Goal: Information Seeking & Learning: Find specific fact

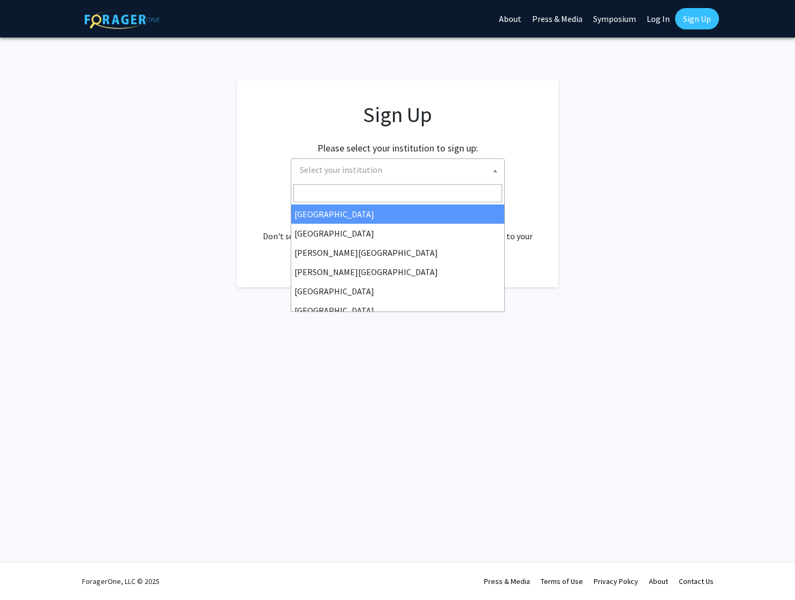
click at [480, 175] on span "Select your institution" at bounding box center [400, 170] width 209 height 22
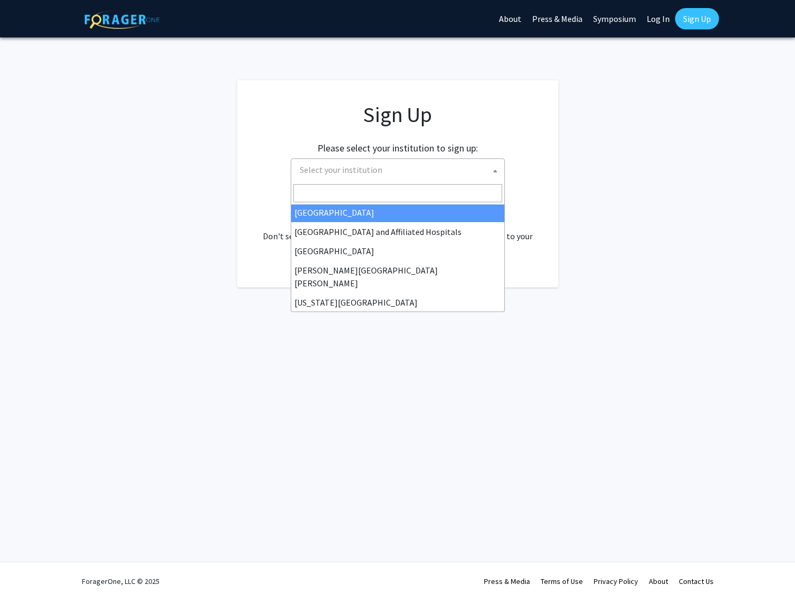
scroll to position [178, 0]
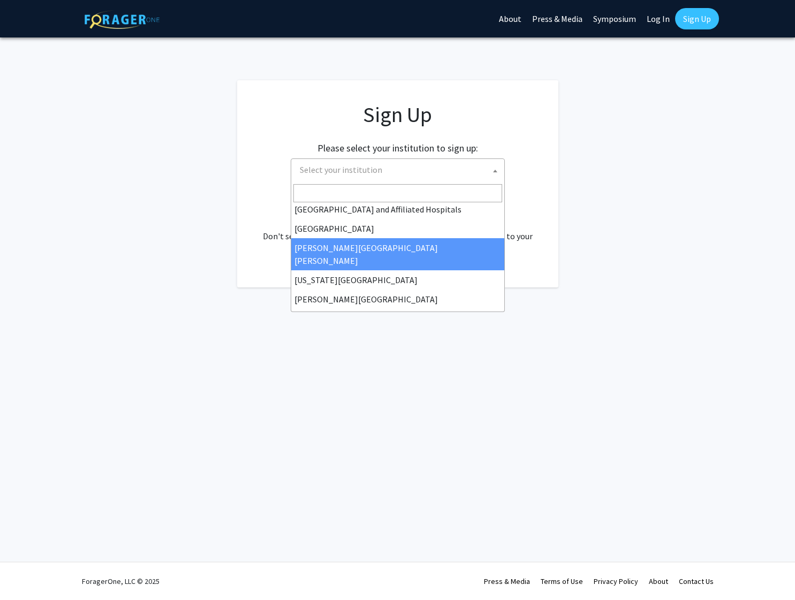
select select "1"
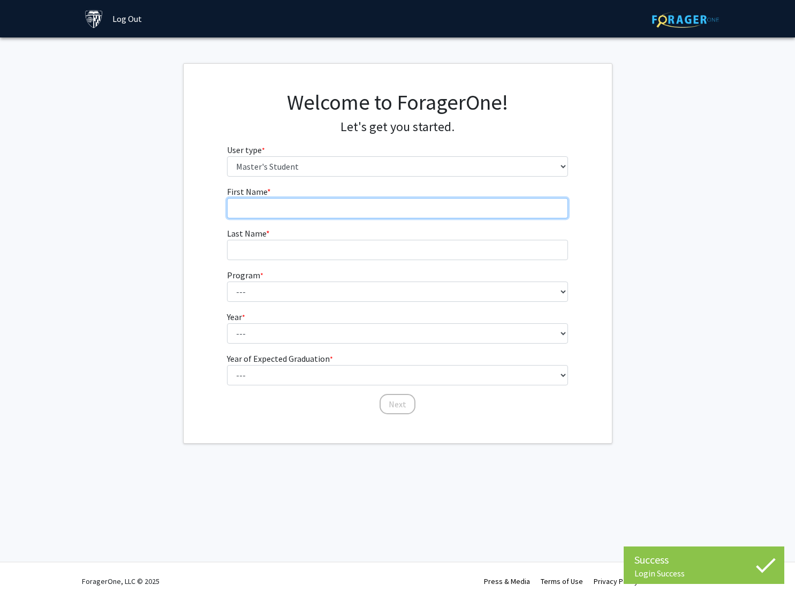
click at [417, 205] on input "First Name * required" at bounding box center [397, 208] width 341 height 20
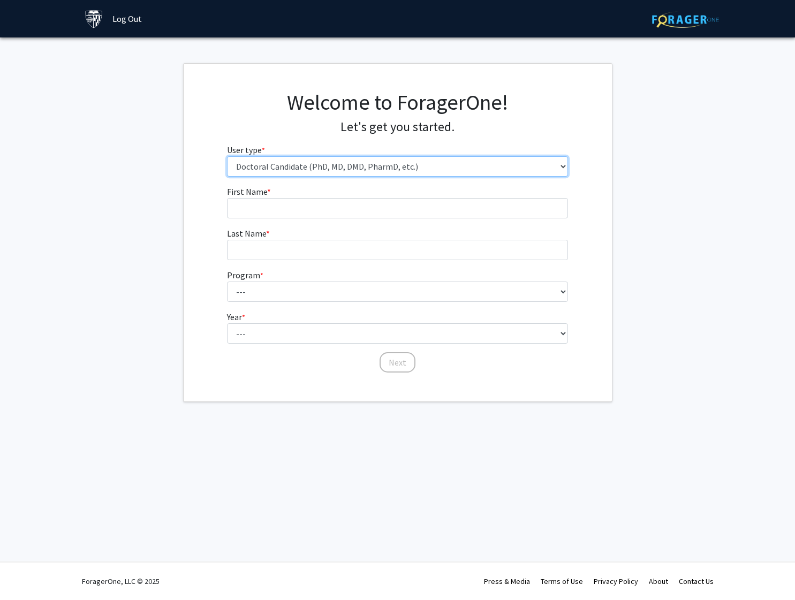
select select "2: masters"
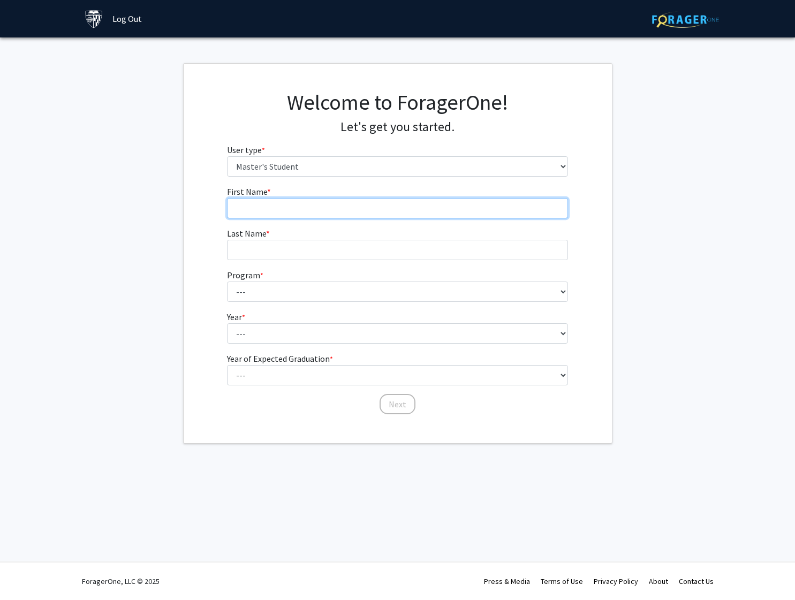
click at [366, 205] on input "First Name * required" at bounding box center [397, 208] width 341 height 20
type input "Hunter"
click at [318, 260] on form "First Name * required [PERSON_NAME] Last Name * required Program * required ---…" at bounding box center [397, 295] width 341 height 220
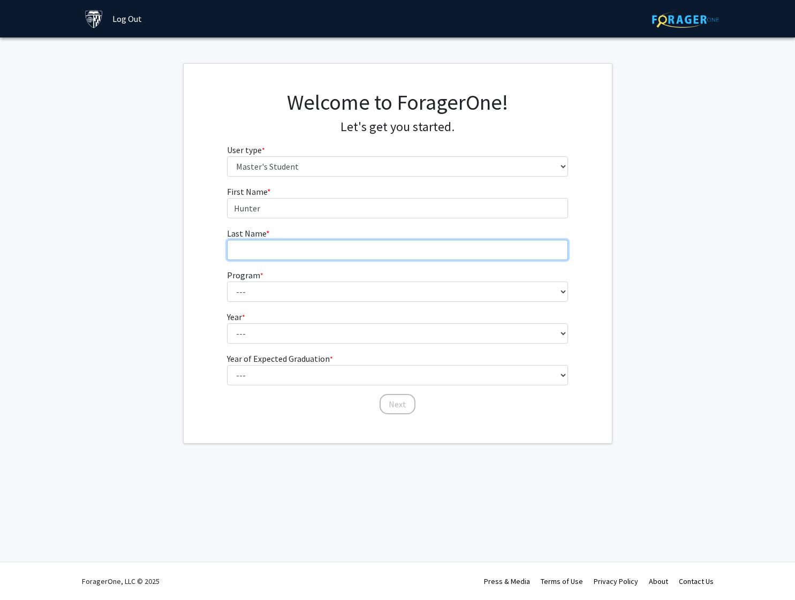
click at [334, 252] on input "Last Name * required" at bounding box center [397, 250] width 341 height 20
type input "[PERSON_NAME]"
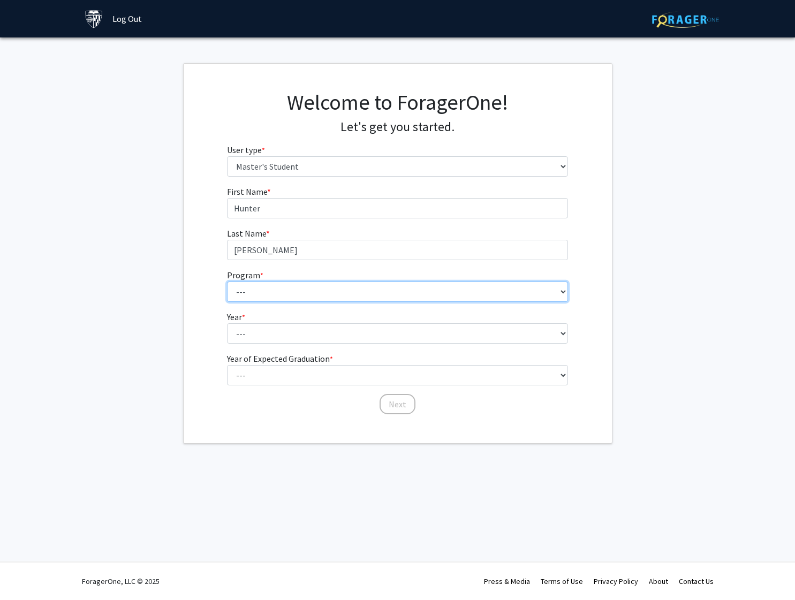
select select "73: 61"
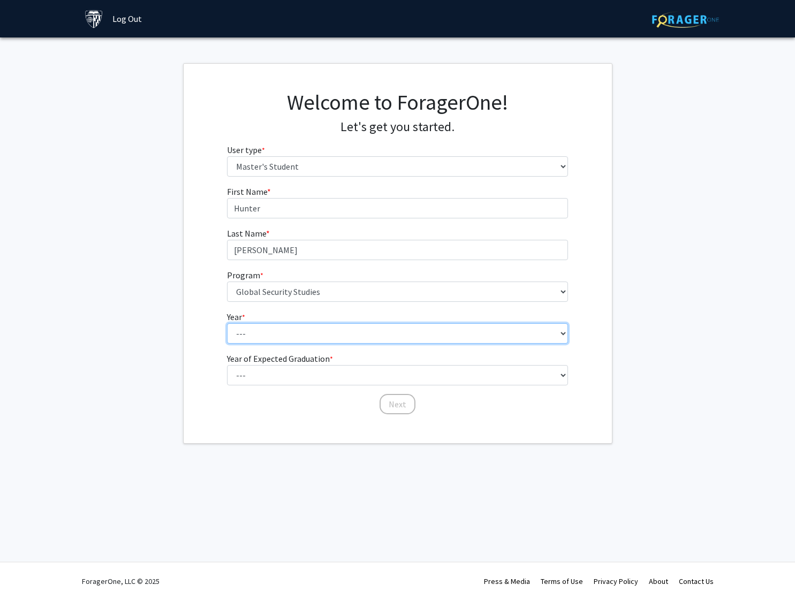
select select "2: second_year"
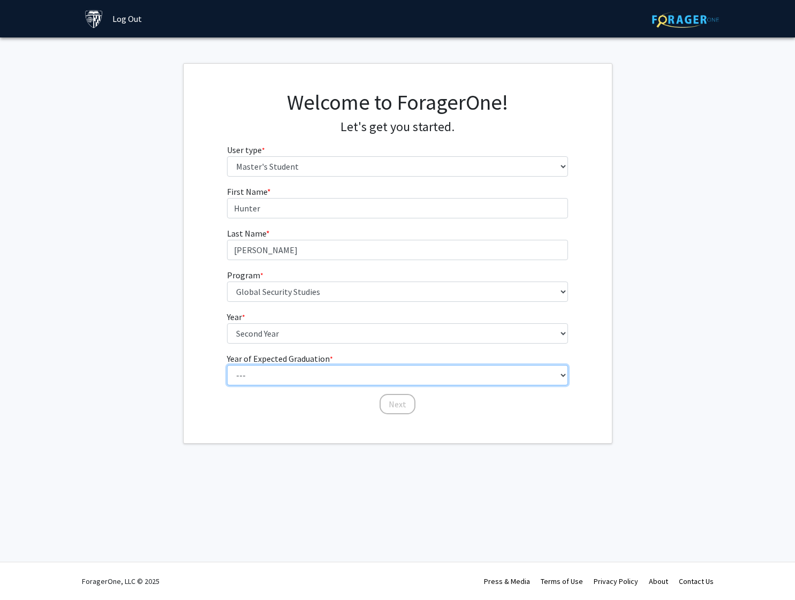
select select "1: 2025"
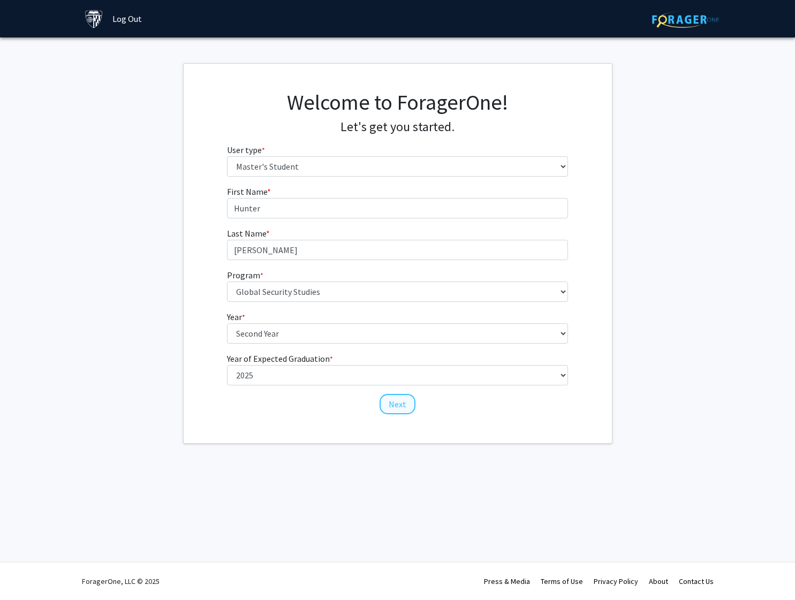
click at [394, 404] on button "Next" at bounding box center [398, 404] width 36 height 20
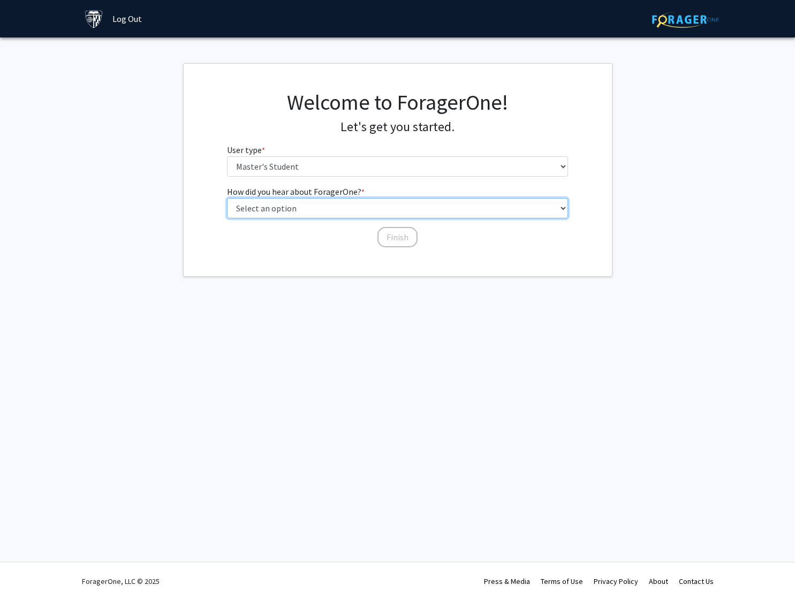
select select "3: university_website"
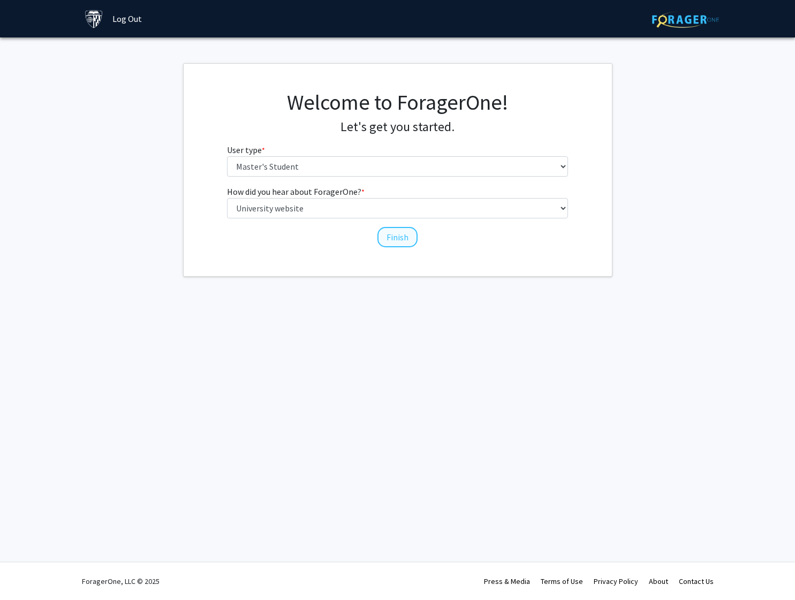
click at [389, 236] on button "Finish" at bounding box center [398, 237] width 40 height 20
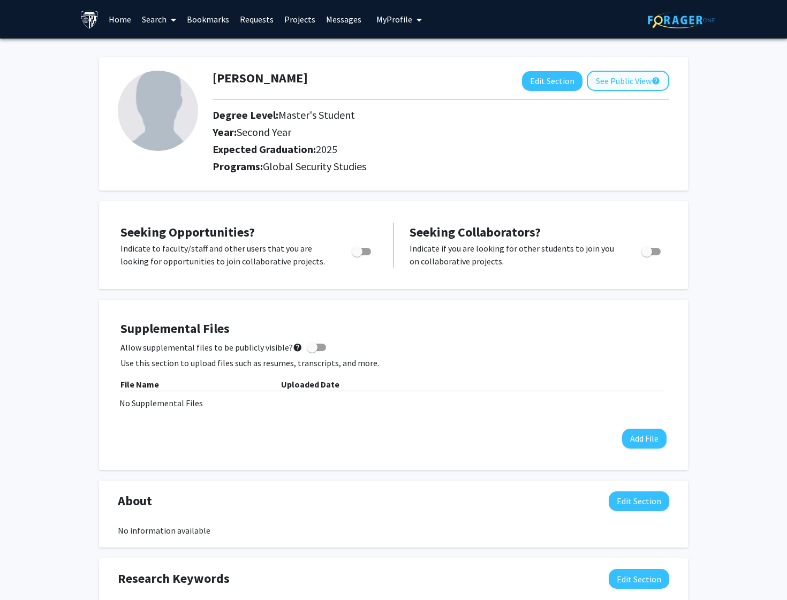
click at [608, 87] on button "See Public View help" at bounding box center [628, 81] width 82 height 20
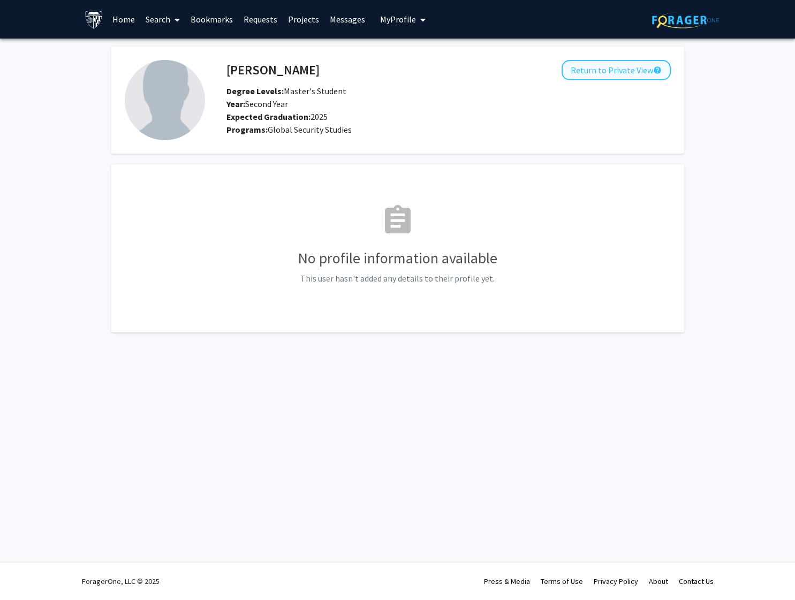
click at [615, 77] on button "Return to Private View help" at bounding box center [616, 70] width 109 height 20
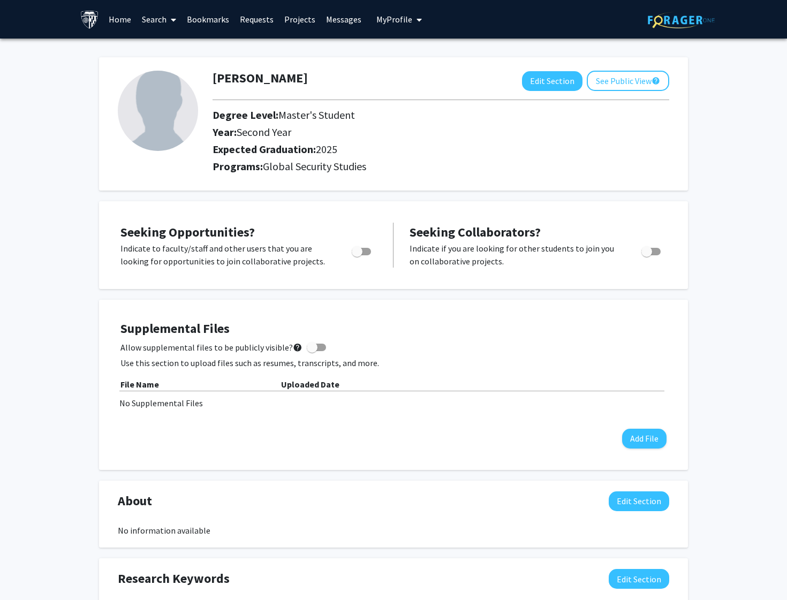
click at [357, 253] on span "Toggle" at bounding box center [357, 251] width 11 height 11
click at [357, 255] on input "Are you actively seeking opportunities?" at bounding box center [357, 255] width 1 height 1
click at [363, 253] on span "Toggle" at bounding box center [365, 251] width 11 height 11
click at [357, 255] on input "Are you actively seeking opportunities?" at bounding box center [357, 255] width 1 height 1
checkbox input "false"
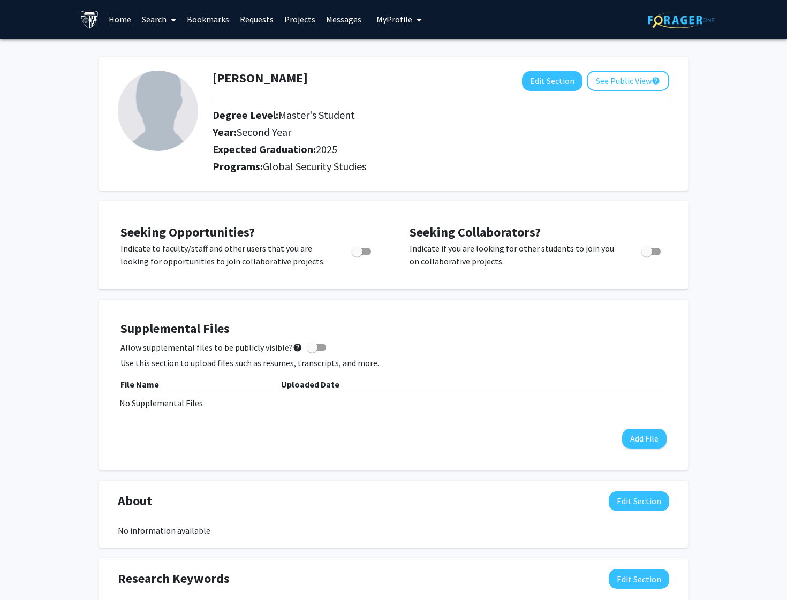
click at [150, 18] on link "Search" at bounding box center [159, 19] width 45 height 37
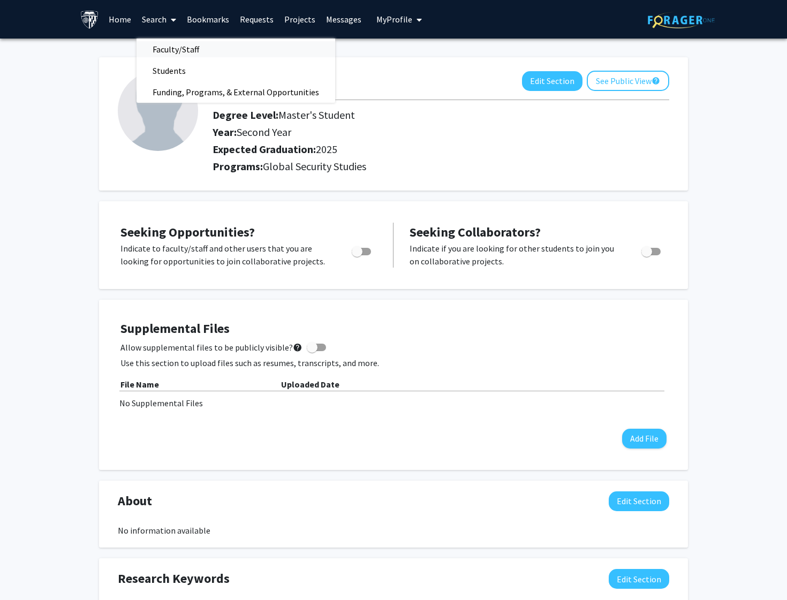
click at [223, 55] on link "Faculty/Staff" at bounding box center [236, 49] width 199 height 16
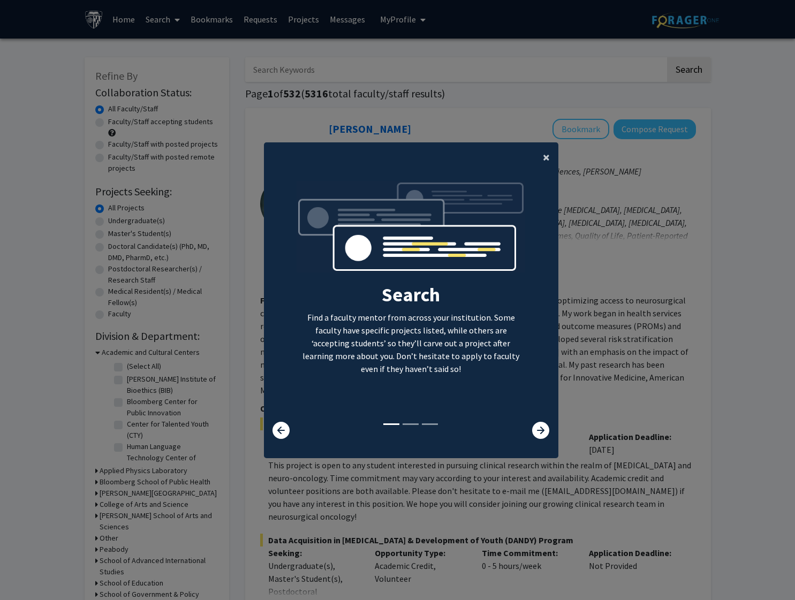
click at [534, 157] on button "×" at bounding box center [546, 157] width 24 height 30
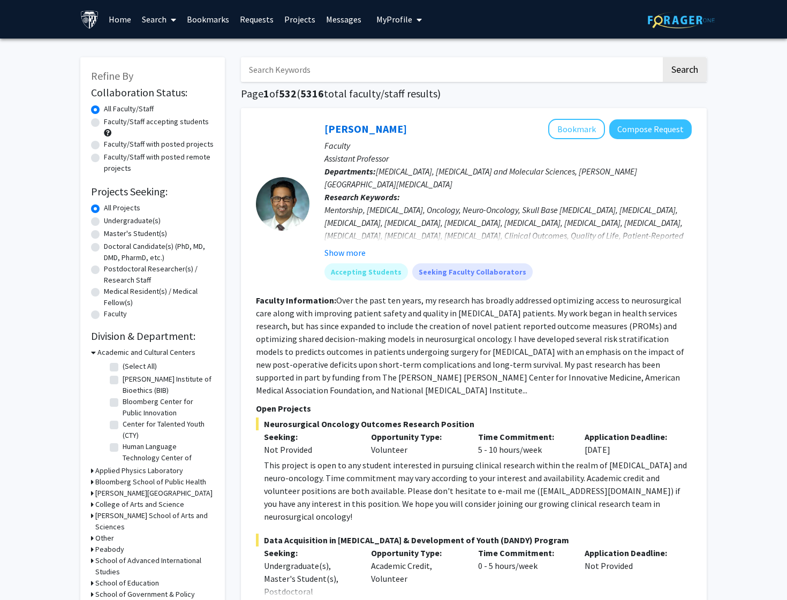
click at [389, 71] on input "Search Keywords" at bounding box center [451, 69] width 420 height 25
click at [684, 71] on button "Search" at bounding box center [685, 69] width 44 height 25
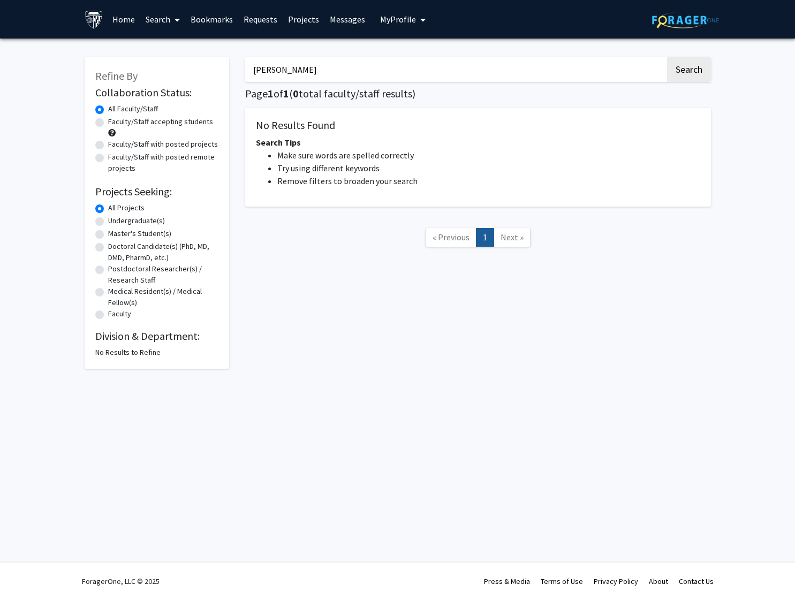
drag, startPoint x: 317, startPoint y: 63, endPoint x: 230, endPoint y: 70, distance: 87.6
click at [230, 70] on div "Refine By Collaboration Status: Collaboration Status All Faculty/Staff Collabor…" at bounding box center [398, 208] width 643 height 322
click at [400, 76] on input "[PERSON_NAME]" at bounding box center [455, 69] width 420 height 25
type input "g"
click at [275, 258] on nav "« Previous 1 Next »" at bounding box center [478, 238] width 466 height 43
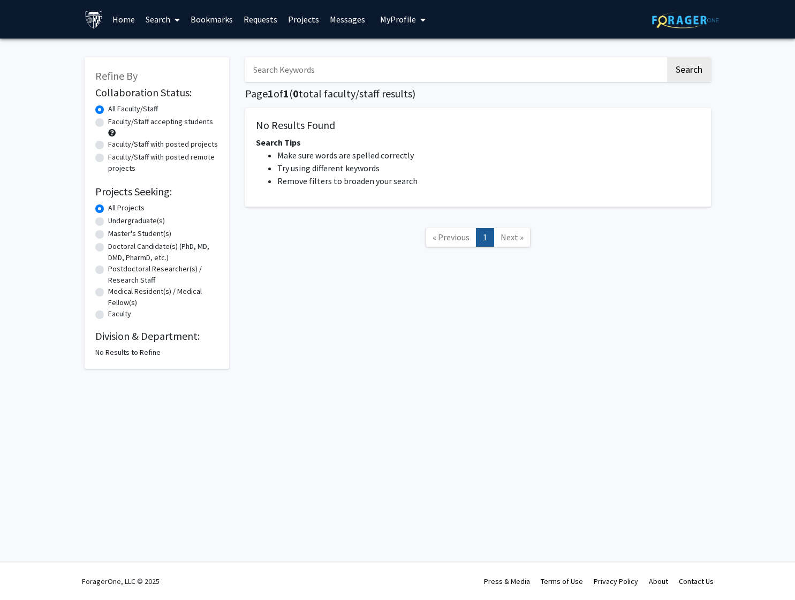
click at [428, 71] on input "Search Keywords" at bounding box center [455, 69] width 420 height 25
click at [108, 124] on label "Faculty/Staff accepting students" at bounding box center [160, 121] width 105 height 11
click at [108, 123] on input "Faculty/Staff accepting students" at bounding box center [111, 119] width 7 height 7
radio input "true"
click at [108, 112] on label "All Faculty/Staff" at bounding box center [133, 108] width 50 height 11
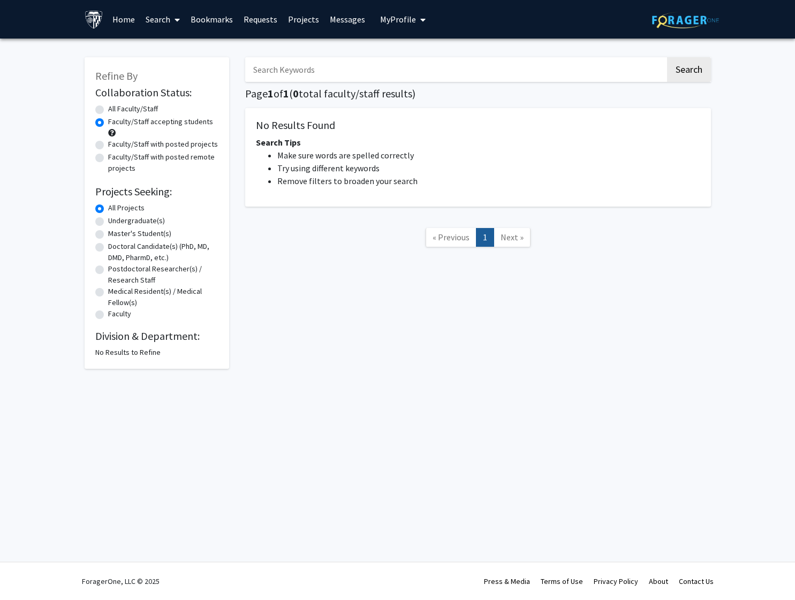
click at [108, 110] on input "All Faculty/Staff" at bounding box center [111, 106] width 7 height 7
radio input "true"
click at [702, 73] on button "Search" at bounding box center [689, 69] width 44 height 25
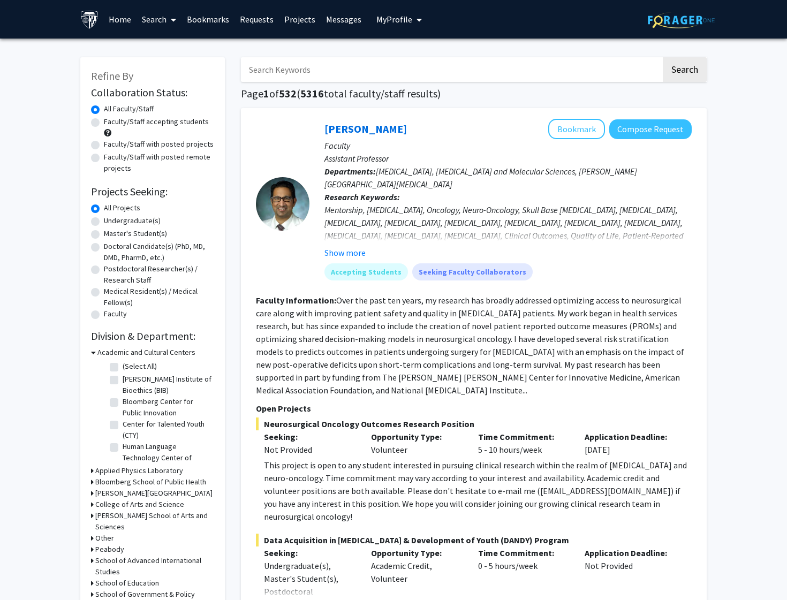
click at [382, 75] on input "Search Keywords" at bounding box center [451, 69] width 420 height 25
paste input "[PERSON_NAME]"
click at [289, 70] on input "[PERSON_NAME]" at bounding box center [451, 69] width 420 height 25
type input "[PERSON_NAME]"
click at [679, 76] on button "Search" at bounding box center [685, 69] width 44 height 25
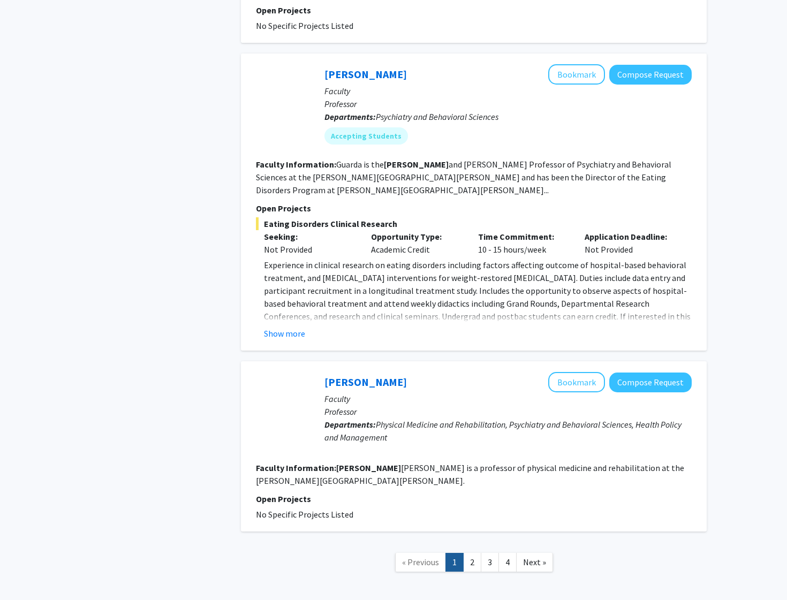
scroll to position [1699, 0]
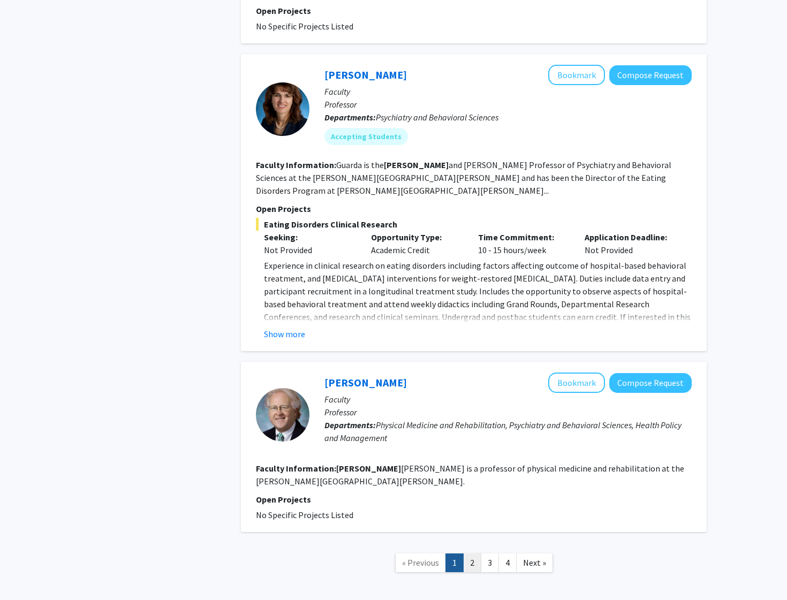
click at [474, 554] on link "2" at bounding box center [472, 563] width 18 height 19
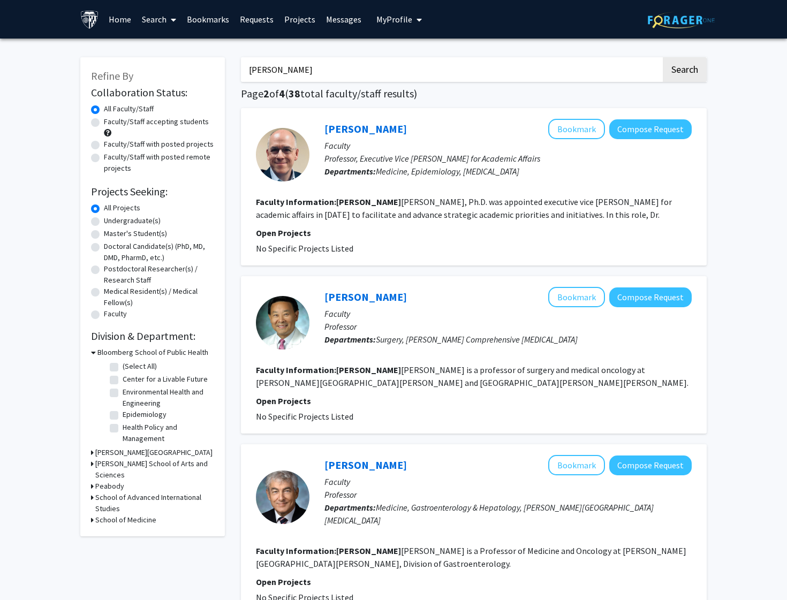
click at [89, 467] on div "Refine By Collaboration Status: Collaboration Status All Faculty/Staff Collabor…" at bounding box center [152, 296] width 145 height 479
click at [90, 463] on div "Refine By Collaboration Status: Collaboration Status All Faculty/Staff Collabor…" at bounding box center [152, 296] width 145 height 479
click at [91, 466] on icon at bounding box center [92, 463] width 3 height 11
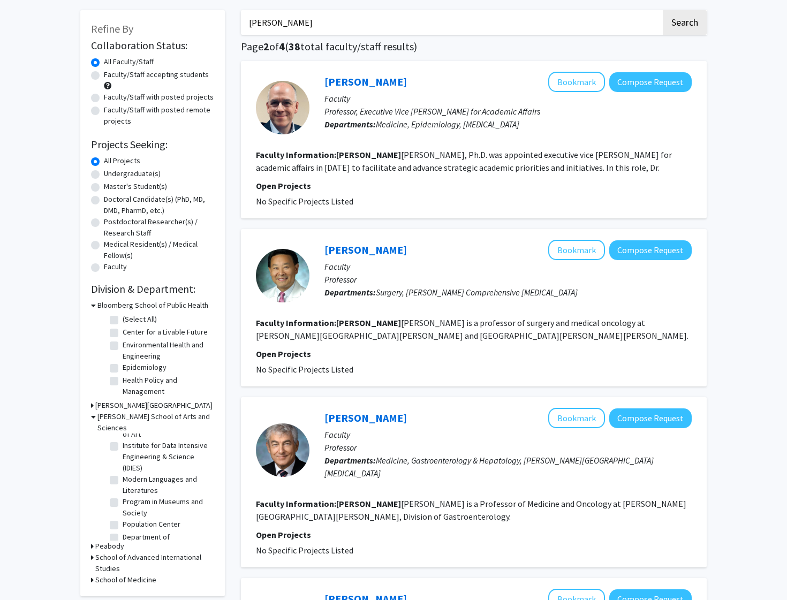
scroll to position [59, 0]
click at [92, 552] on icon at bounding box center [92, 557] width 3 height 11
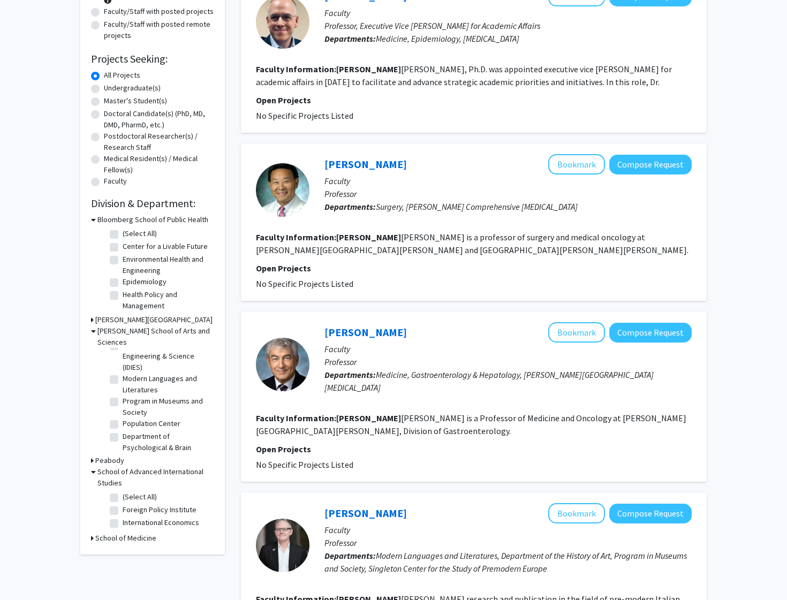
scroll to position [133, 0]
click at [123, 504] on label "Foreign Policy Institute" at bounding box center [160, 509] width 74 height 11
click at [123, 504] on input "Foreign Policy Institute" at bounding box center [126, 507] width 7 height 7
checkbox input "true"
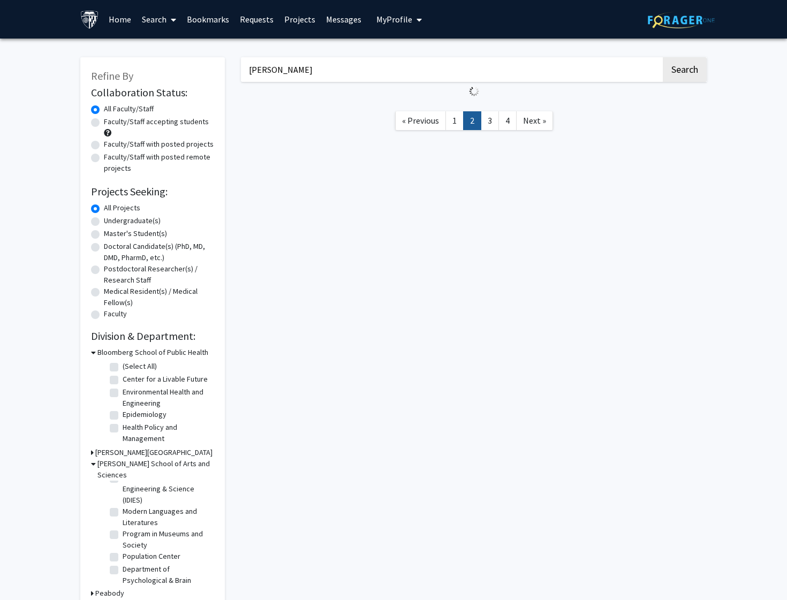
scroll to position [62, 0]
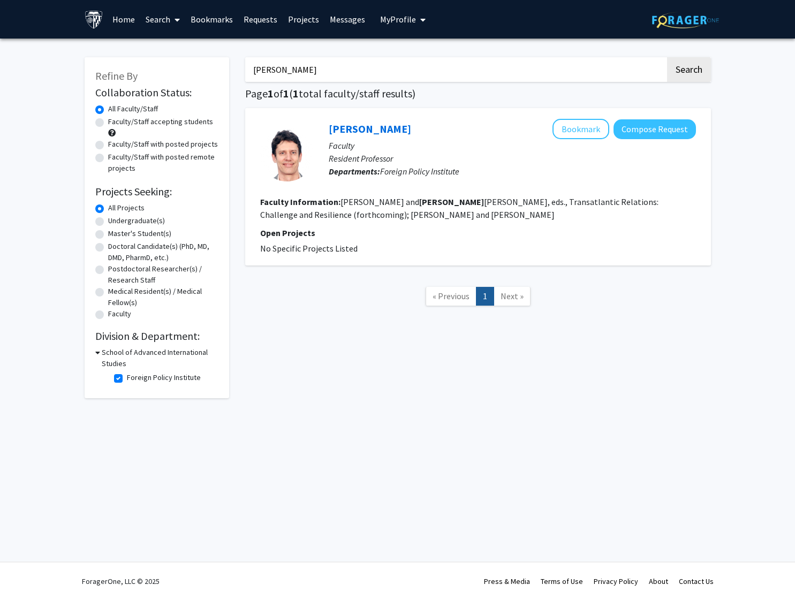
drag, startPoint x: 563, startPoint y: 74, endPoint x: 248, endPoint y: 60, distance: 314.7
click at [248, 60] on input "[PERSON_NAME]" at bounding box center [455, 69] width 420 height 25
click at [695, 73] on button "Search" at bounding box center [689, 69] width 44 height 25
checkbox input "false"
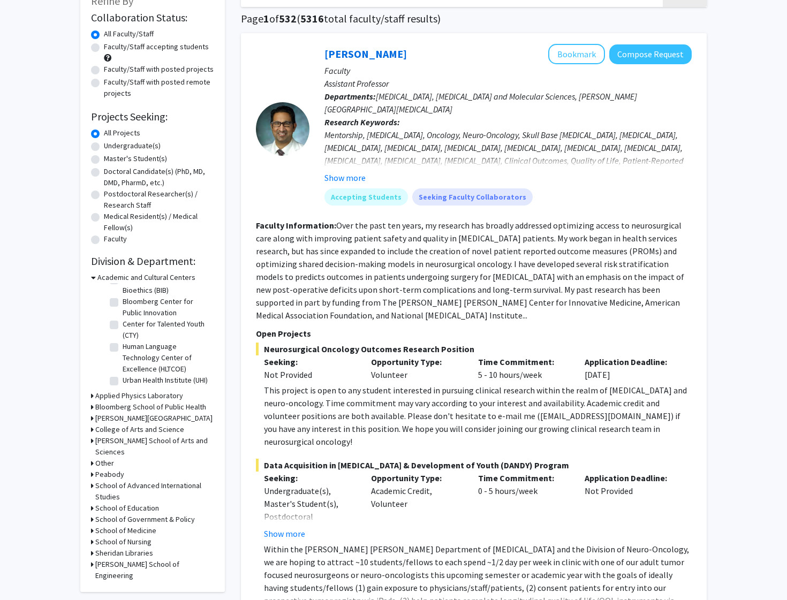
scroll to position [76, 0]
click at [92, 431] on icon at bounding box center [92, 428] width 3 height 11
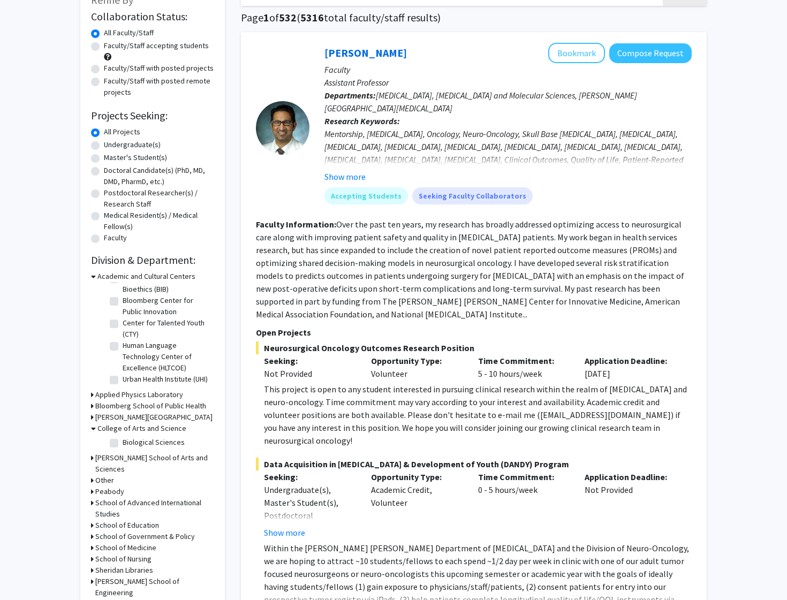
click at [92, 431] on icon at bounding box center [93, 428] width 5 height 11
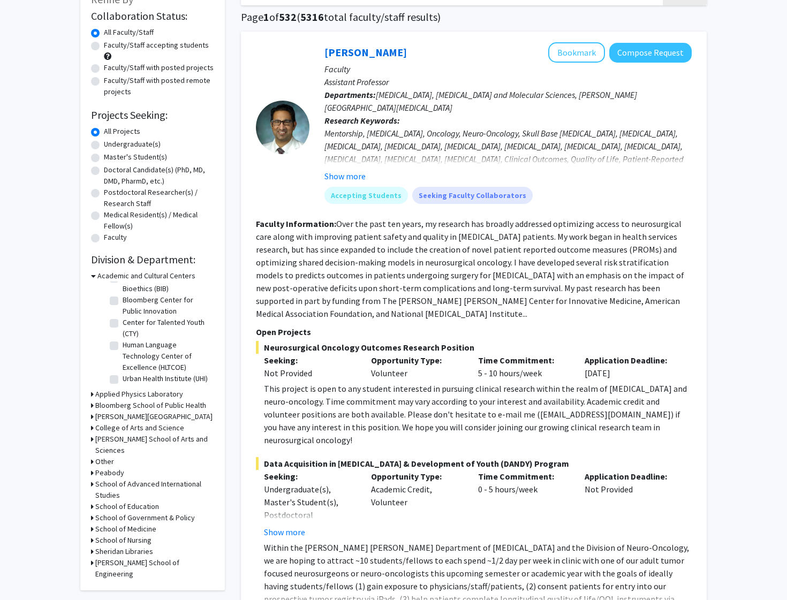
click at [91, 439] on div "Refine By Collaboration Status: Collaboration Status All Faculty/Staff Collabor…" at bounding box center [152, 286] width 145 height 610
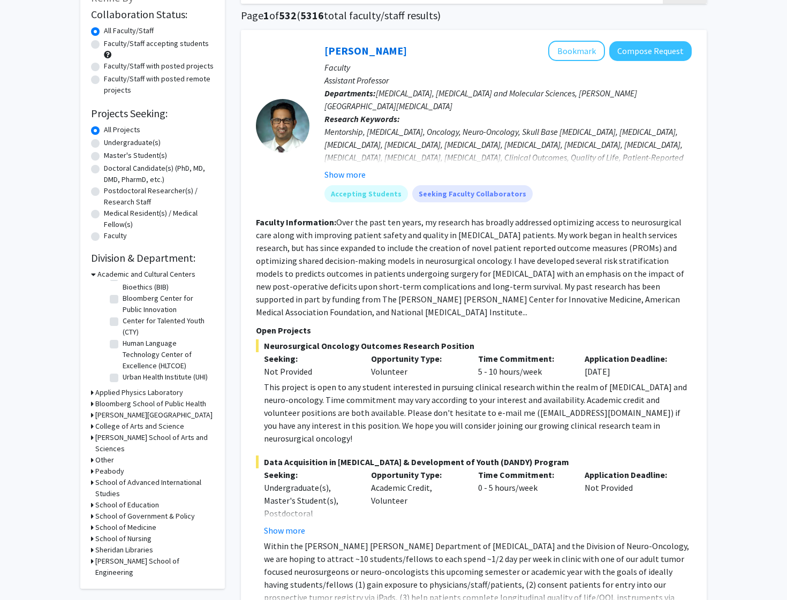
click at [93, 440] on icon at bounding box center [92, 437] width 3 height 11
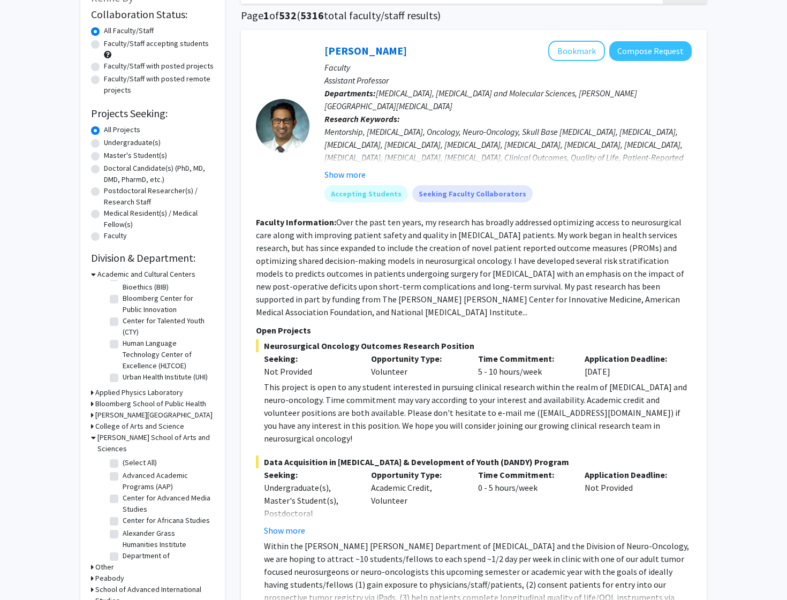
click at [118, 471] on fg-checkbox "Advanced Academic Programs (AAP) Advanced Academic Programs (AAP)" at bounding box center [161, 481] width 102 height 22
click at [123, 470] on label "Advanced Academic Programs (AAP)" at bounding box center [167, 481] width 89 height 22
click at [123, 470] on input "Advanced Academic Programs (AAP)" at bounding box center [126, 473] width 7 height 7
checkbox input "true"
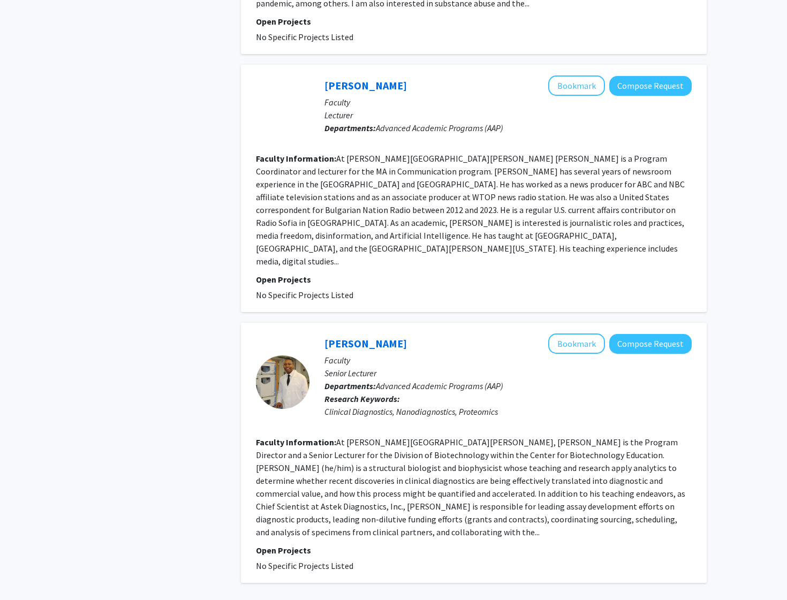
scroll to position [2031, 0]
